Goal: Task Accomplishment & Management: Complete application form

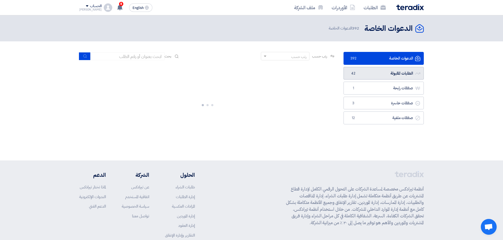
click at [353, 77] on link "الطلبات المقبولة الطلبات المقبولة 42" at bounding box center [383, 73] width 80 height 13
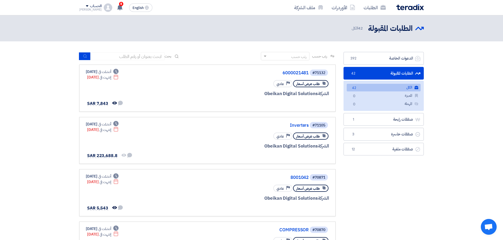
click at [386, 89] on link "الكل الكل 42" at bounding box center [383, 88] width 74 height 8
click at [306, 125] on link "Inverters" at bounding box center [256, 125] width 106 height 5
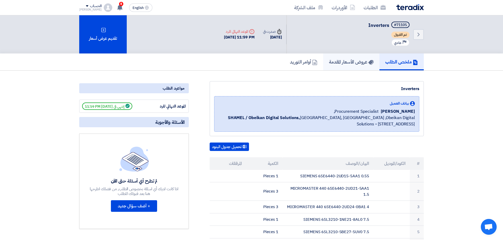
click at [348, 68] on link "عروض الأسعار المقدمة" at bounding box center [351, 62] width 56 height 17
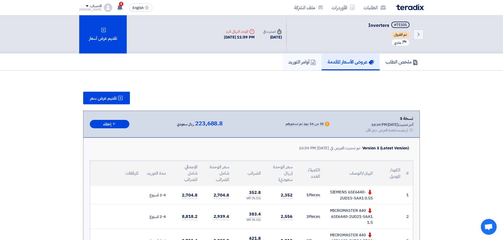
click at [305, 65] on link "أوامر التوريد" at bounding box center [301, 62] width 39 height 17
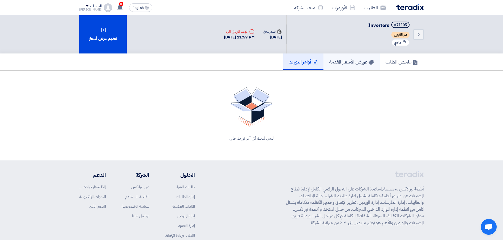
click at [339, 64] on h5 "عروض الأسعار المقدمة" at bounding box center [351, 62] width 45 height 6
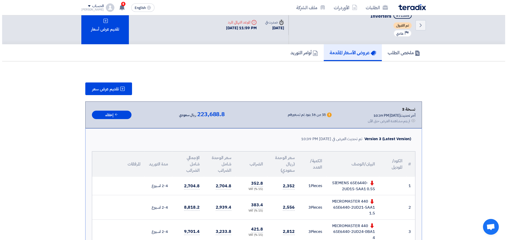
scroll to position [7, 0]
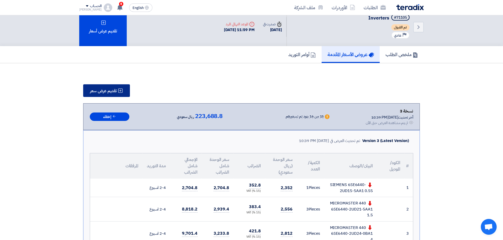
click at [113, 93] on span "تقديم عرض سعر" at bounding box center [103, 91] width 27 height 4
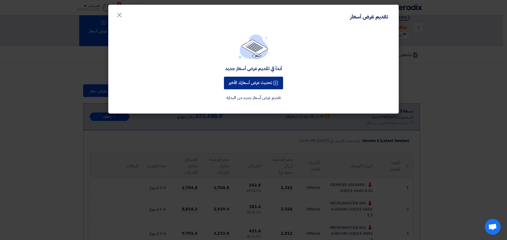
click at [254, 82] on button "تحديث عرض أسعارك الأخير" at bounding box center [253, 83] width 59 height 13
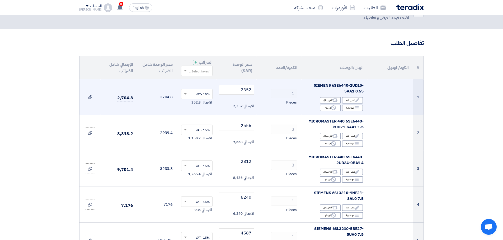
scroll to position [53, 0]
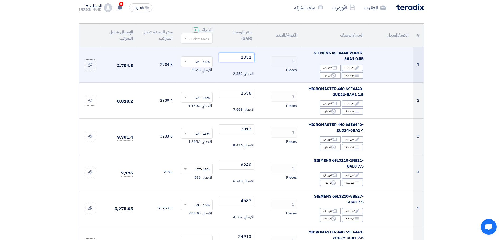
click at [246, 58] on input "2352" at bounding box center [237, 57] width 36 height 9
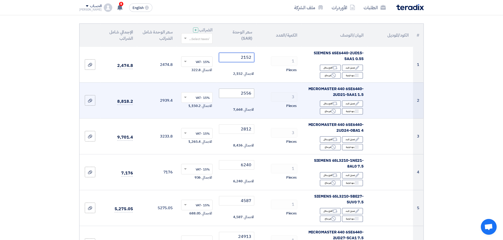
type input "2152"
click at [246, 93] on input "2556" at bounding box center [237, 93] width 36 height 9
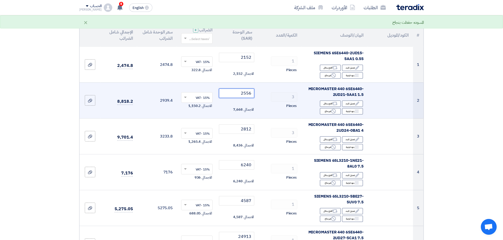
click at [244, 93] on input "2556" at bounding box center [237, 93] width 36 height 9
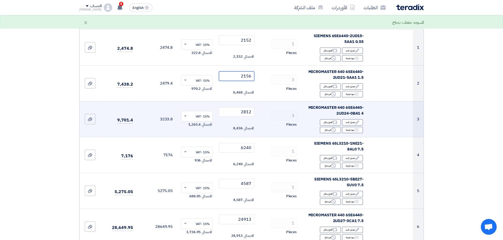
scroll to position [79, 0]
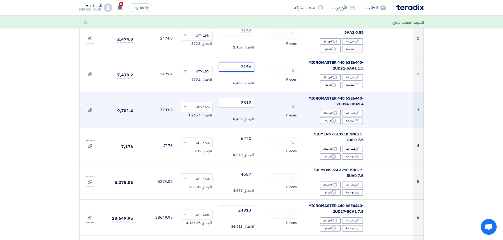
type input "2156"
click at [245, 103] on input "2812" at bounding box center [237, 102] width 36 height 9
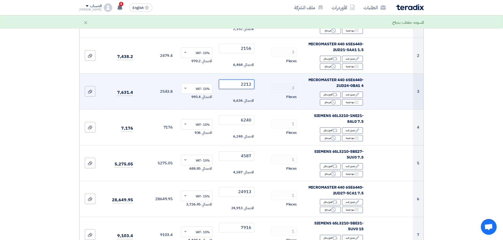
scroll to position [132, 0]
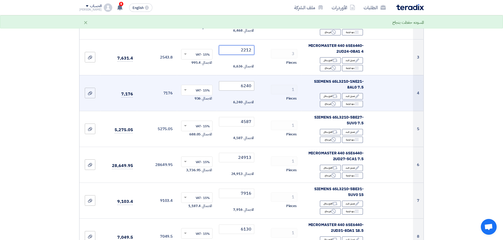
type input "2212"
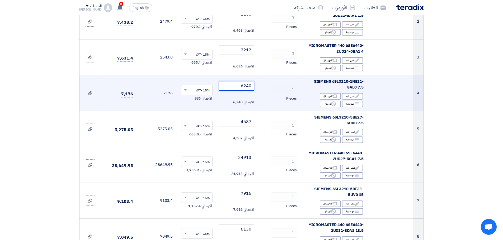
click at [241, 87] on input "6240" at bounding box center [237, 85] width 36 height 9
click at [246, 87] on input "5240" at bounding box center [237, 85] width 36 height 9
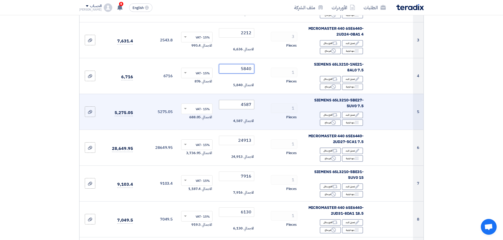
scroll to position [158, 0]
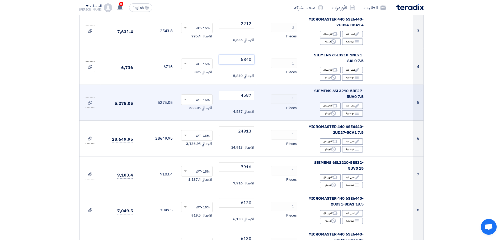
type input "5840"
click at [246, 95] on input "4587" at bounding box center [237, 95] width 36 height 9
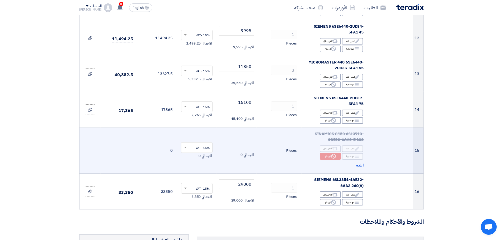
scroll to position [528, 0]
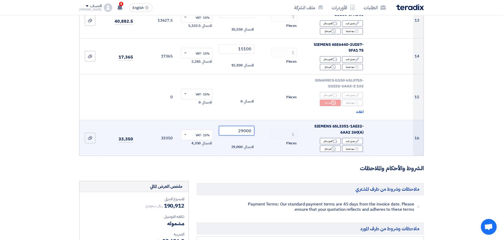
click at [242, 130] on input "29000" at bounding box center [237, 130] width 36 height 9
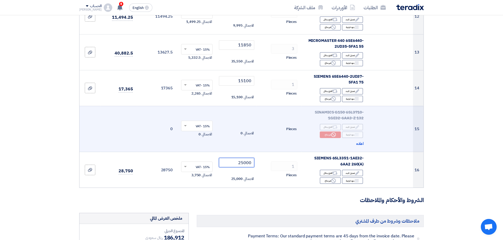
scroll to position [449, 0]
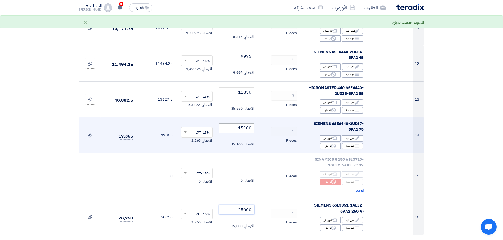
type input "25000"
click at [242, 128] on input "15100" at bounding box center [237, 127] width 36 height 9
click at [246, 129] on input "14100" at bounding box center [237, 127] width 36 height 9
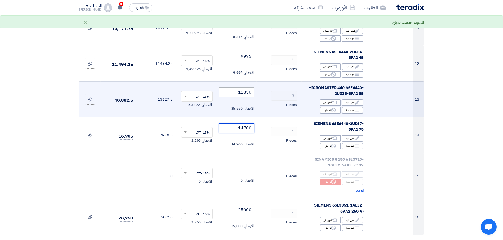
type input "14700"
click at [243, 92] on input "11850" at bounding box center [237, 92] width 36 height 9
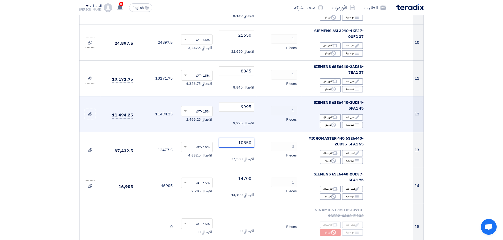
scroll to position [396, 0]
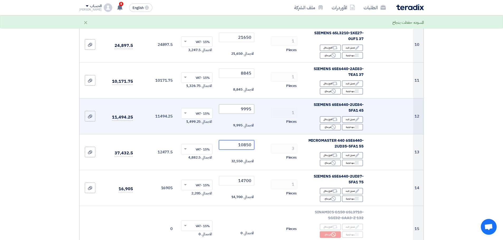
type input "10850"
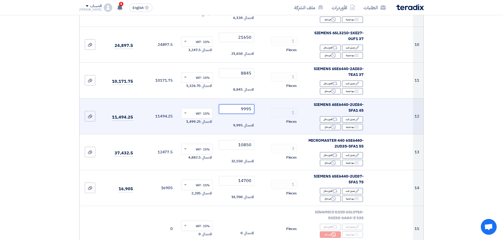
click at [242, 109] on input "9995" at bounding box center [237, 108] width 36 height 9
click at [245, 110] on input "8995" at bounding box center [237, 108] width 36 height 9
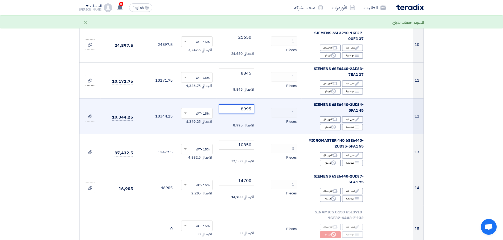
click at [241, 108] on input "8995" at bounding box center [237, 108] width 36 height 9
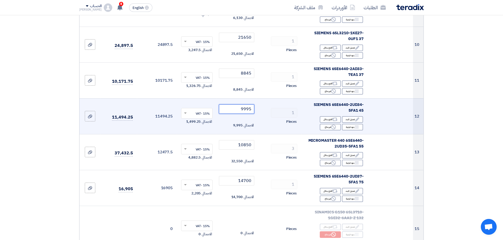
click at [246, 109] on input "9995" at bounding box center [237, 108] width 36 height 9
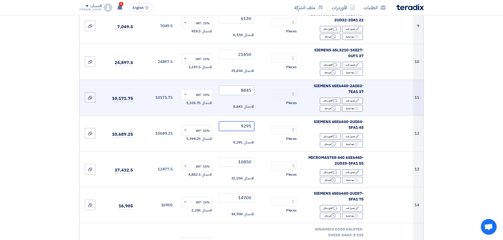
scroll to position [369, 0]
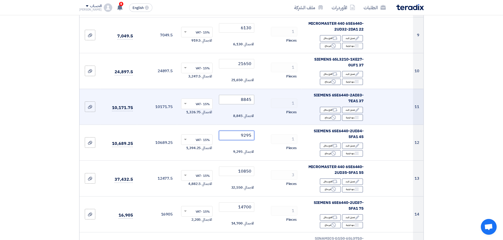
type input "9295"
click at [244, 99] on input "8845" at bounding box center [237, 99] width 36 height 9
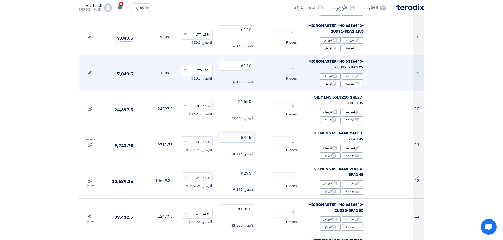
scroll to position [317, 0]
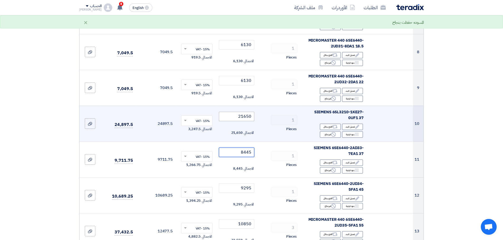
type input "8445"
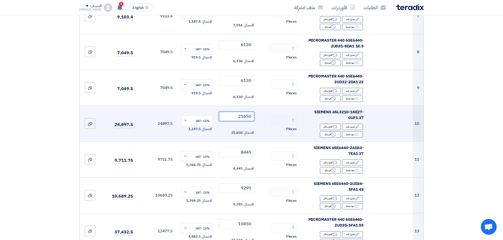
drag, startPoint x: 243, startPoint y: 116, endPoint x: 239, endPoint y: 116, distance: 4.2
click at [239, 116] on input "21650" at bounding box center [237, 116] width 36 height 9
click at [244, 117] on input "21650" at bounding box center [237, 116] width 36 height 9
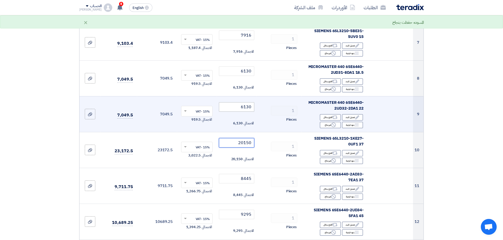
type input "20150"
drag, startPoint x: 241, startPoint y: 107, endPoint x: 245, endPoint y: 107, distance: 4.0
click at [245, 107] on input "6130" at bounding box center [237, 106] width 36 height 9
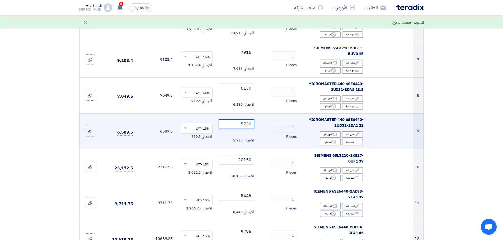
scroll to position [264, 0]
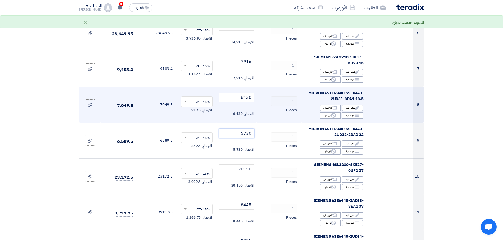
type input "5730"
drag, startPoint x: 247, startPoint y: 98, endPoint x: 242, endPoint y: 99, distance: 5.5
click at [242, 99] on input "6130" at bounding box center [237, 97] width 36 height 9
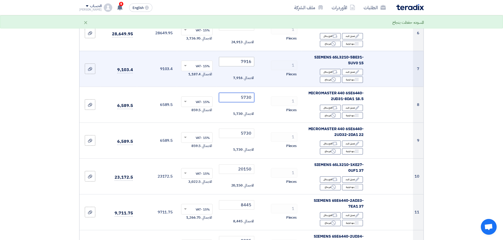
type input "5730"
click at [247, 62] on input "7916" at bounding box center [237, 61] width 36 height 9
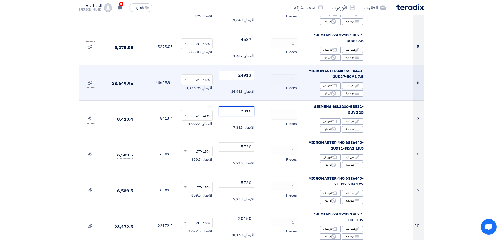
scroll to position [211, 0]
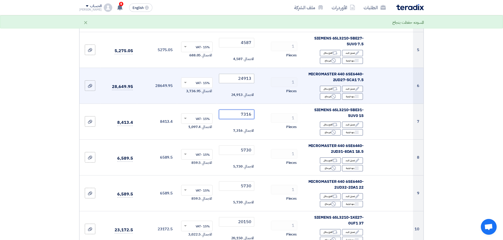
type input "7316"
drag, startPoint x: 241, startPoint y: 78, endPoint x: 243, endPoint y: 78, distance: 2.7
click at [243, 78] on input "24913" at bounding box center [237, 78] width 36 height 9
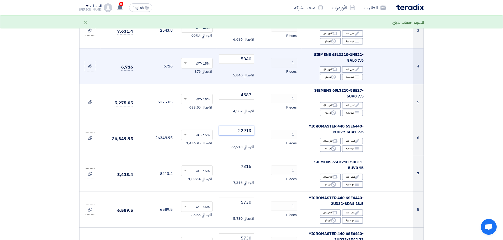
scroll to position [158, 0]
type input "22913"
click at [274, 78] on td "1 Pieces" at bounding box center [278, 67] width 45 height 36
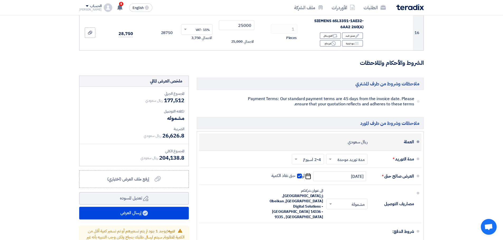
scroll to position [554, 0]
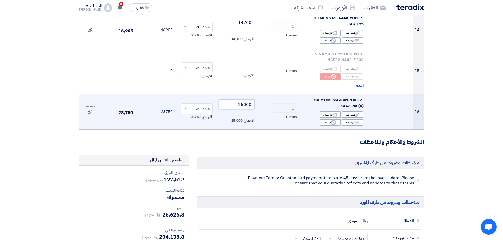
click at [243, 105] on input "25000" at bounding box center [237, 104] width 36 height 9
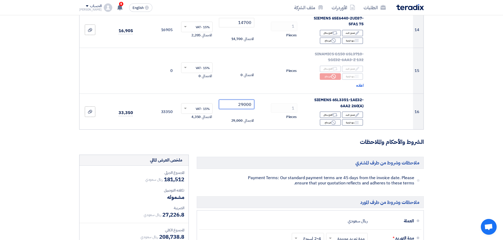
type input "29000"
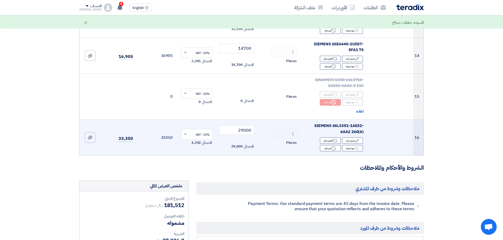
scroll to position [528, 0]
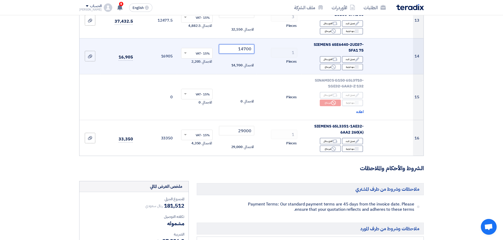
drag, startPoint x: 244, startPoint y: 48, endPoint x: 246, endPoint y: 49, distance: 2.7
click at [246, 49] on input "14700" at bounding box center [237, 48] width 36 height 9
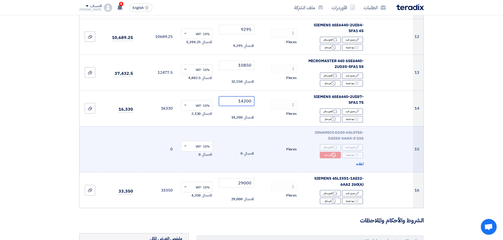
scroll to position [475, 0]
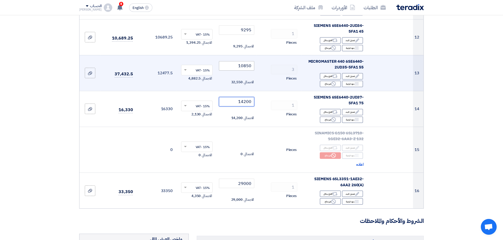
type input "14200"
click at [245, 67] on input "10850" at bounding box center [237, 65] width 36 height 9
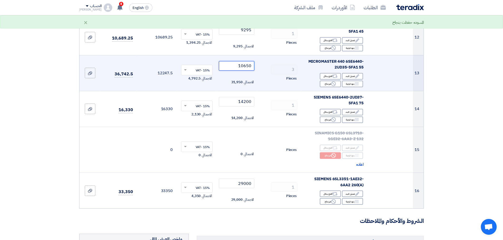
type input "10650"
click at [256, 73] on td "10650 الاجمالي 31,950" at bounding box center [237, 73] width 40 height 36
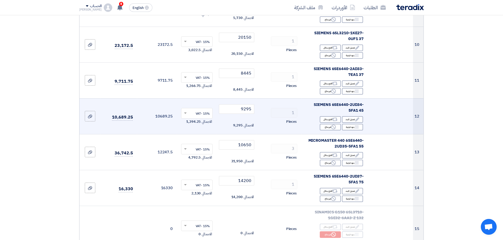
scroll to position [369, 0]
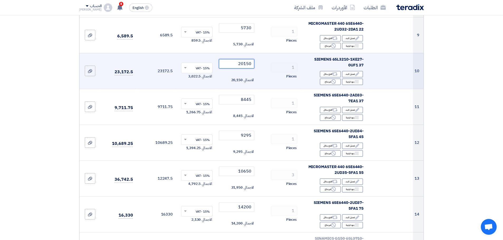
click at [247, 64] on input "20150" at bounding box center [237, 63] width 36 height 9
click at [245, 64] on input "20050" at bounding box center [237, 63] width 36 height 9
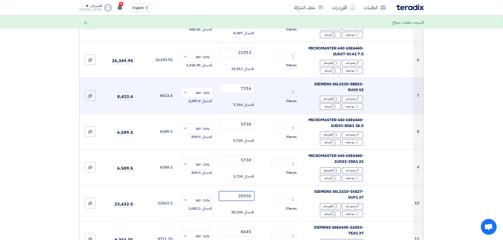
scroll to position [211, 0]
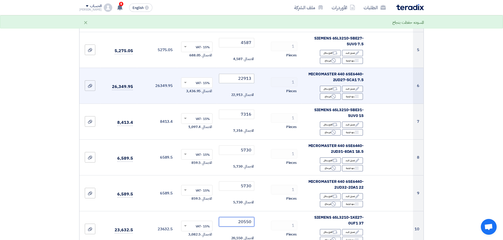
type input "20550"
click at [243, 79] on input "22913" at bounding box center [237, 78] width 36 height 9
click at [256, 79] on td "21913 الاجمالي 21,913" at bounding box center [237, 86] width 40 height 36
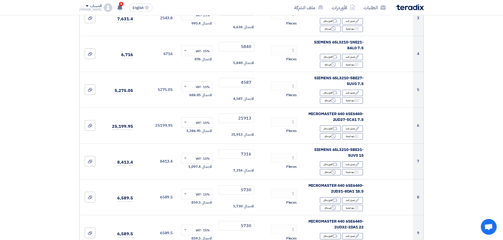
scroll to position [158, 0]
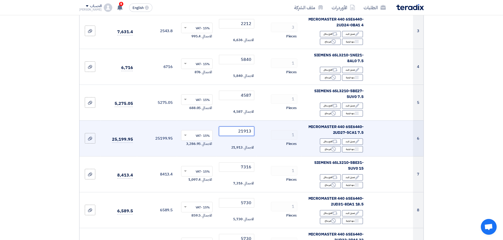
click at [242, 130] on input "21913" at bounding box center [237, 131] width 36 height 9
click at [246, 131] on input "22913" at bounding box center [237, 131] width 36 height 9
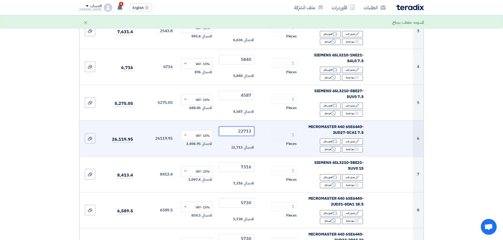
type input "22713"
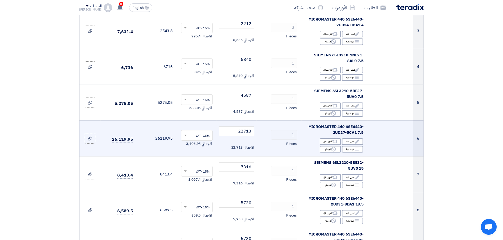
click at [261, 132] on div "1" at bounding box center [278, 134] width 37 height 9
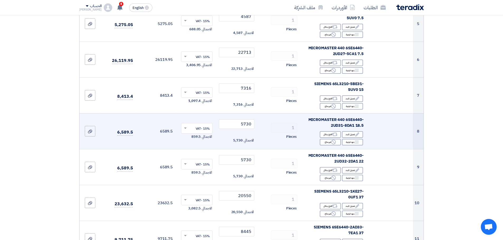
scroll to position [237, 0]
click at [245, 125] on input "5730" at bounding box center [237, 123] width 36 height 9
click at [245, 123] on input "5730" at bounding box center [237, 123] width 36 height 9
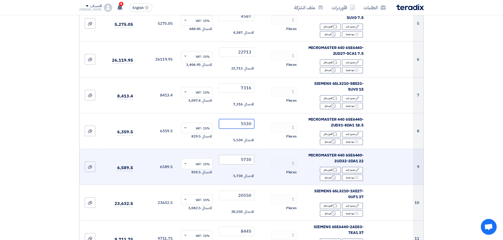
type input "5530"
click at [244, 161] on input "5730" at bounding box center [237, 159] width 36 height 9
type input "5530"
click at [256, 154] on td "1 Pieces" at bounding box center [278, 167] width 45 height 36
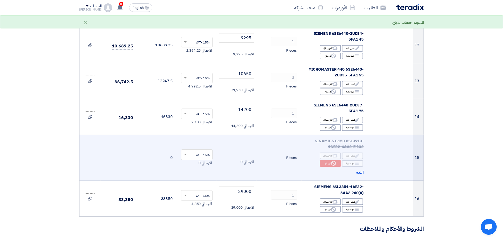
scroll to position [475, 0]
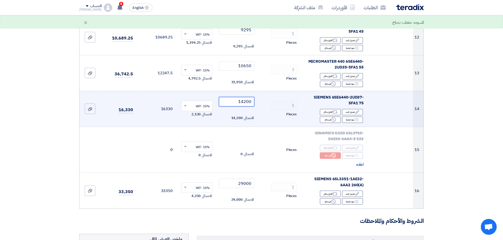
click at [245, 102] on input "14200" at bounding box center [237, 101] width 36 height 9
type input "14100"
click at [281, 110] on td "1 Pieces" at bounding box center [278, 109] width 45 height 36
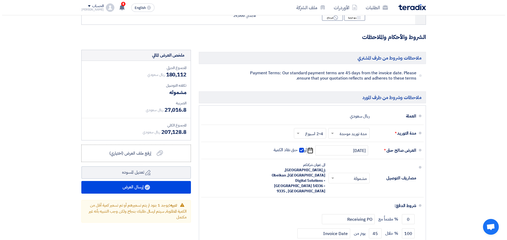
scroll to position [660, 0]
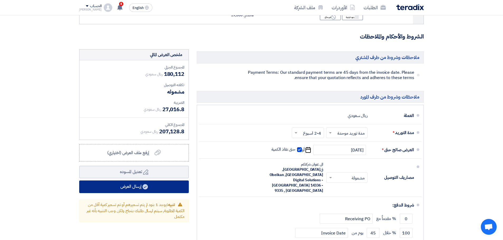
click at [158, 186] on button "إرسال العرض" at bounding box center [134, 187] width 110 height 13
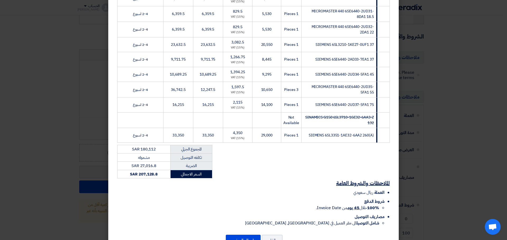
scroll to position [225, 0]
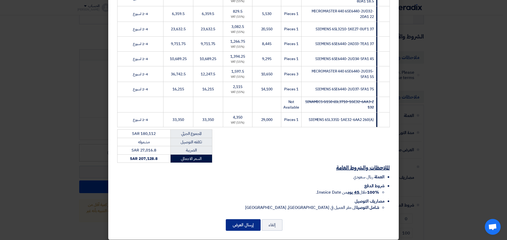
click at [243, 220] on button "إرسال العرض" at bounding box center [243, 226] width 35 height 12
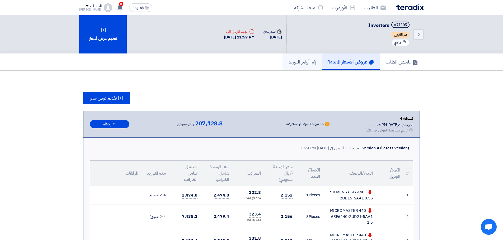
click at [309, 67] on link "أوامر التوريد" at bounding box center [301, 62] width 39 height 17
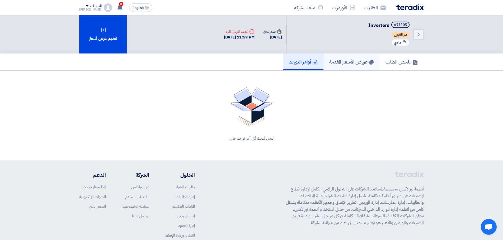
click at [350, 63] on h5 "عروض الأسعار المقدمة" at bounding box center [351, 62] width 45 height 6
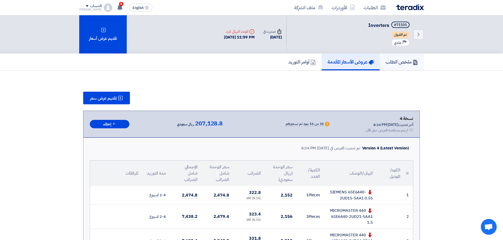
click at [405, 61] on h5 "ملخص الطلب" at bounding box center [401, 62] width 32 height 6
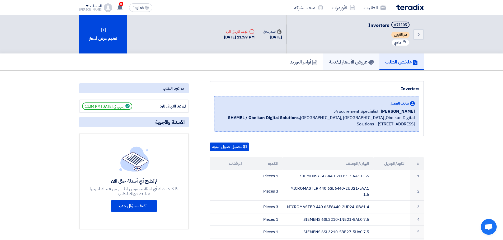
click at [353, 66] on link "عروض الأسعار المقدمة" at bounding box center [351, 62] width 56 height 17
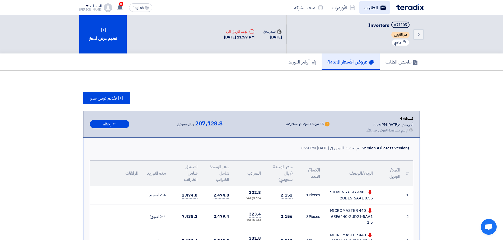
click at [385, 9] on use at bounding box center [382, 7] width 5 height 5
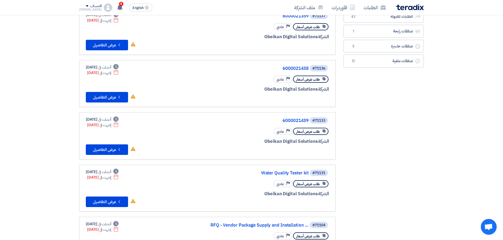
scroll to position [106, 0]
